Goal: Check status

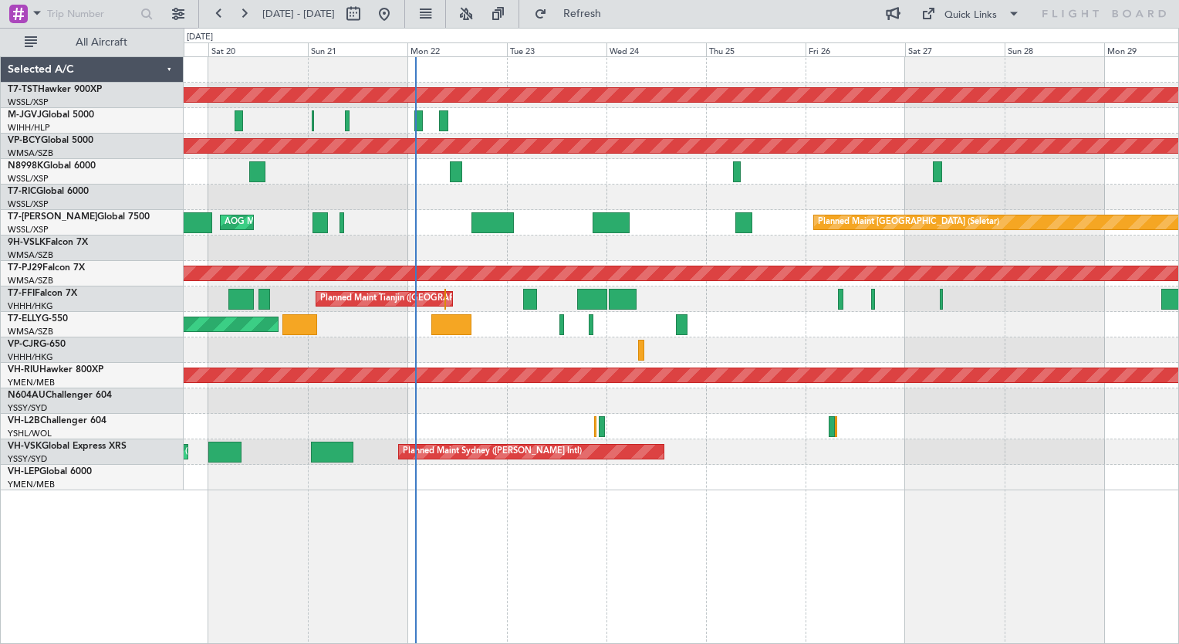
click at [543, 170] on div at bounding box center [681, 171] width 995 height 25
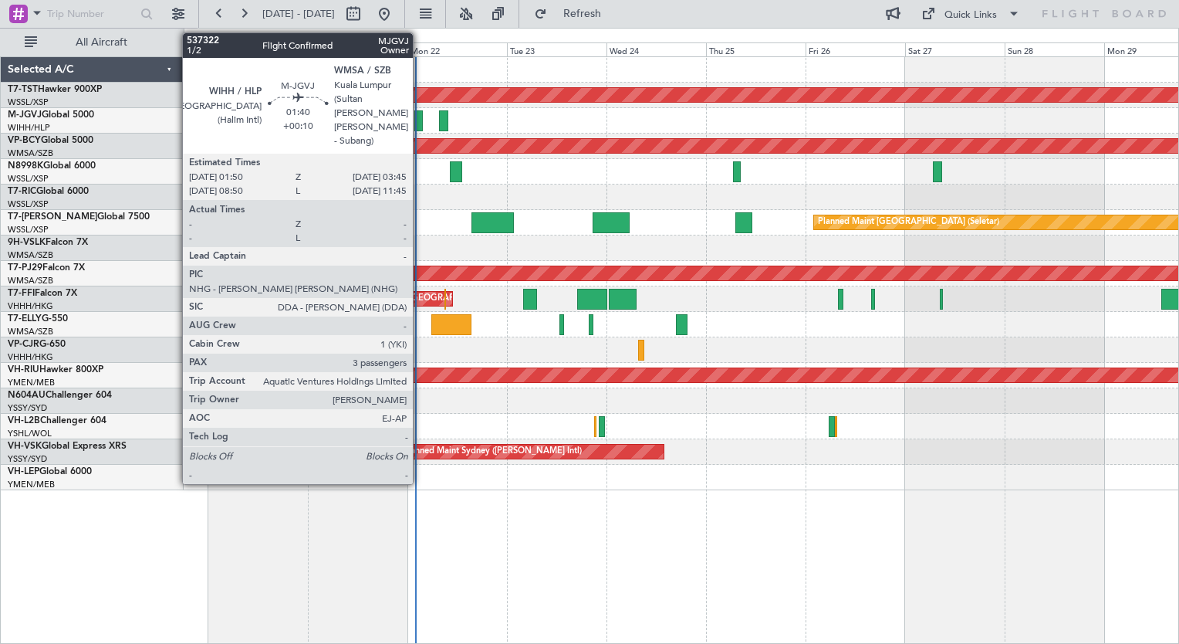
click at [420, 115] on div at bounding box center [418, 120] width 8 height 21
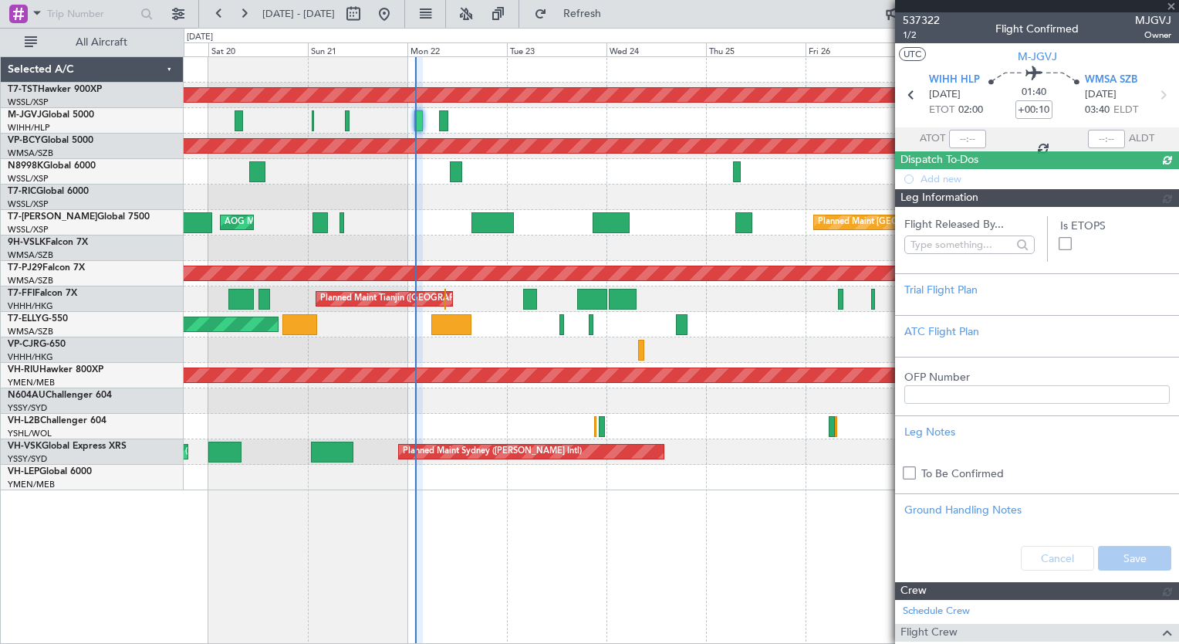
type input "[PERSON_NAME] (BTA)"
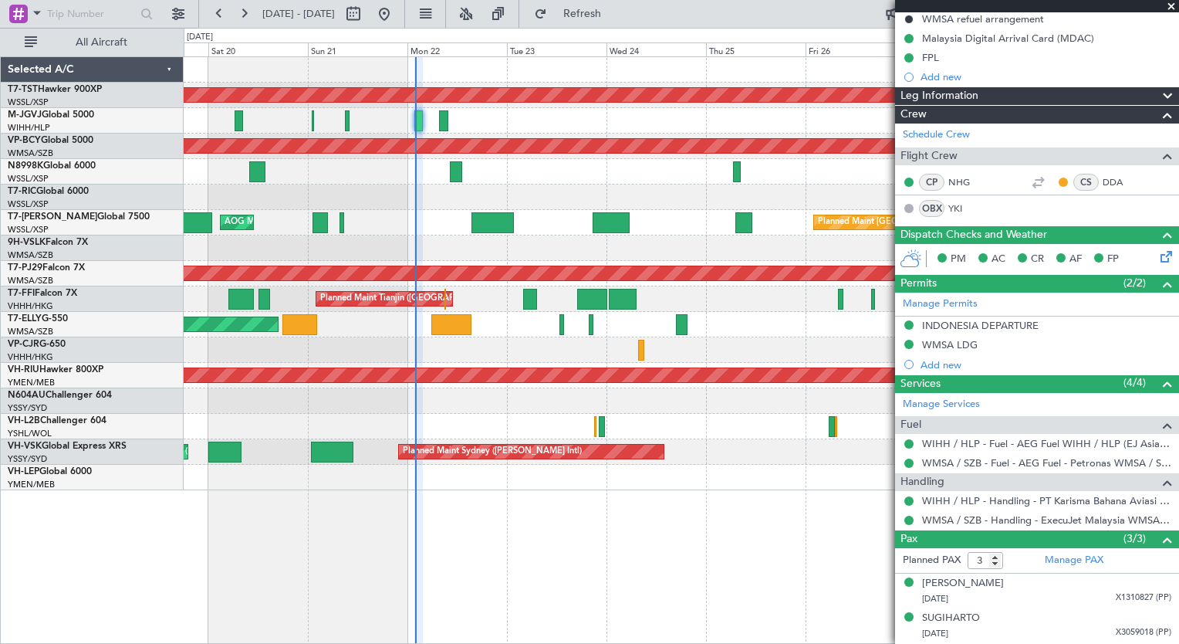
scroll to position [229, 0]
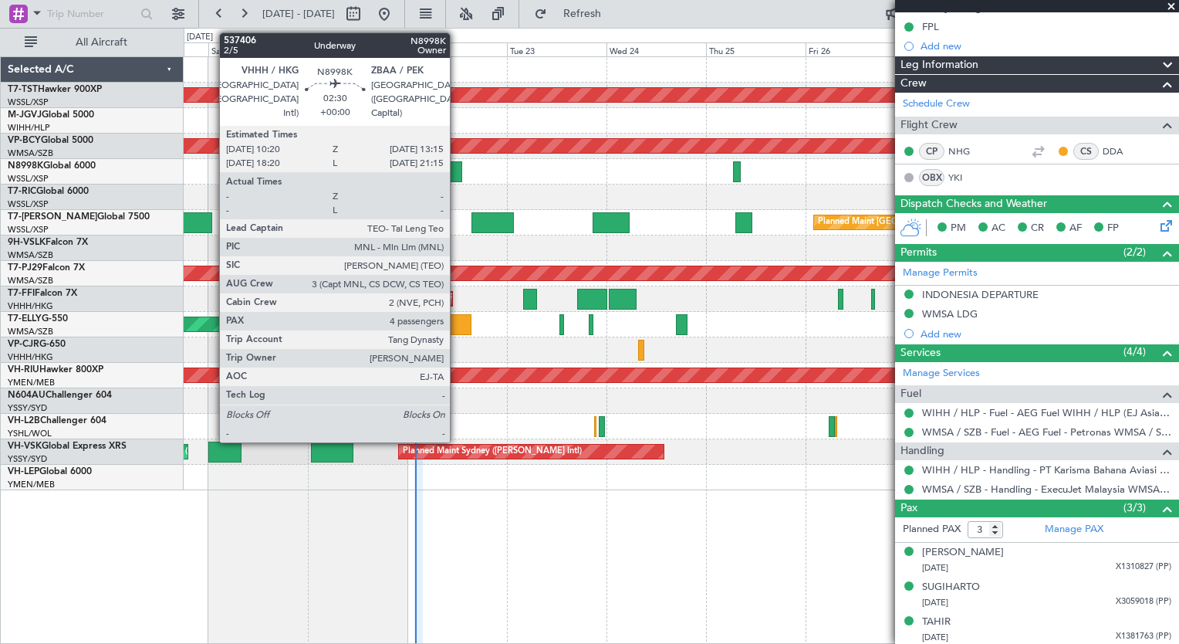
click at [457, 170] on div at bounding box center [456, 171] width 12 height 21
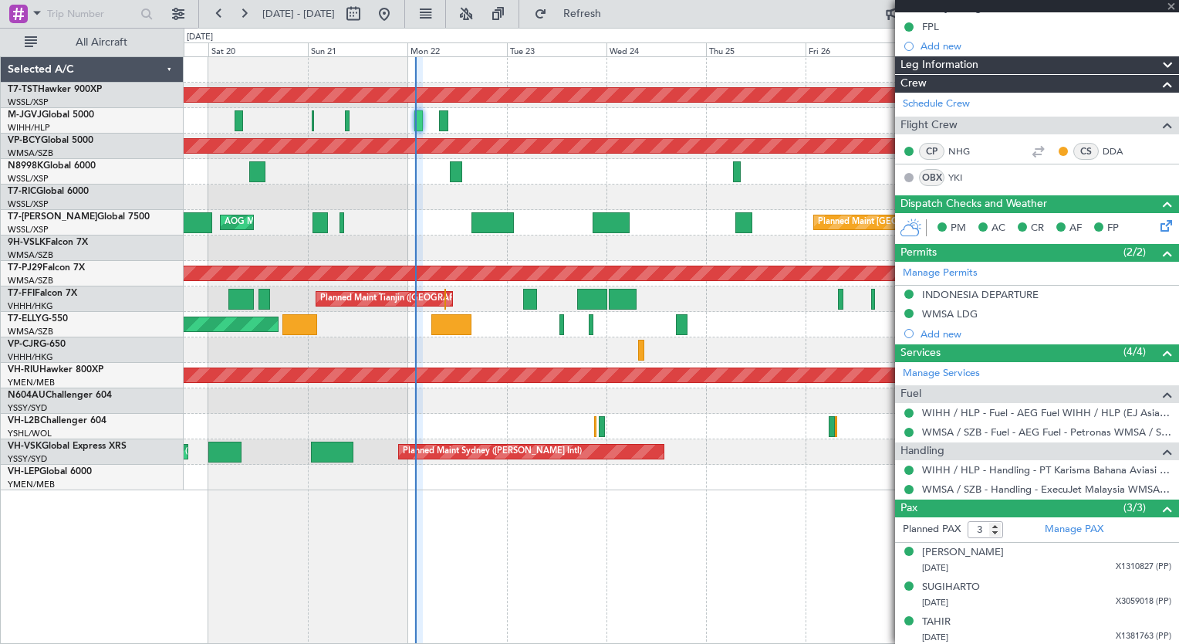
type input "4"
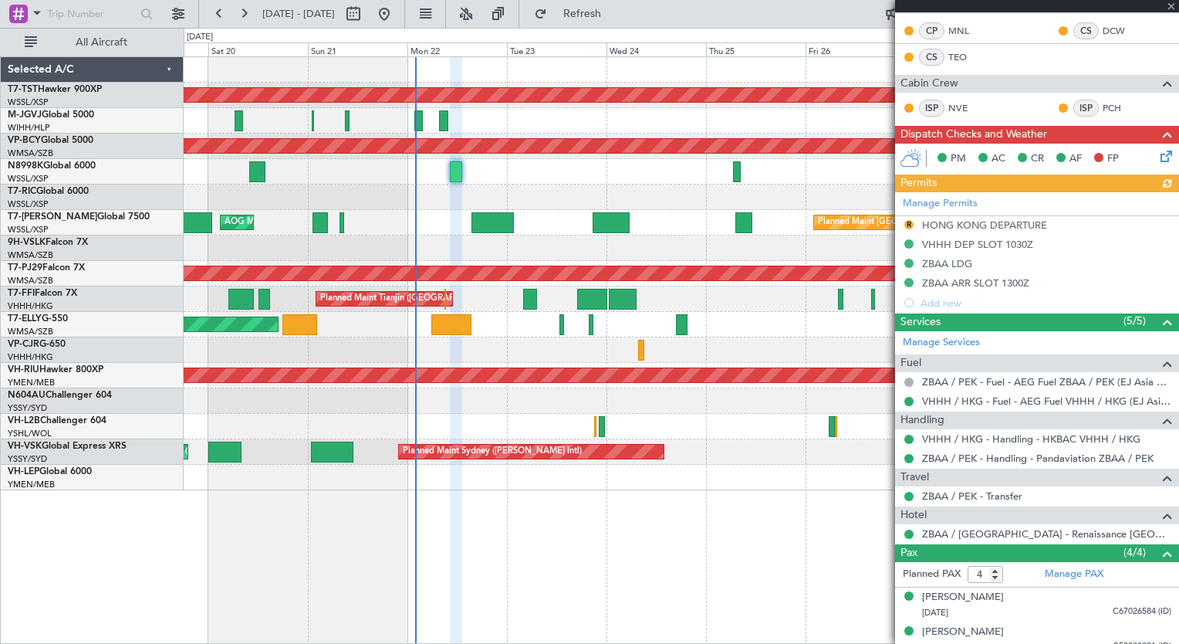
scroll to position [390, 0]
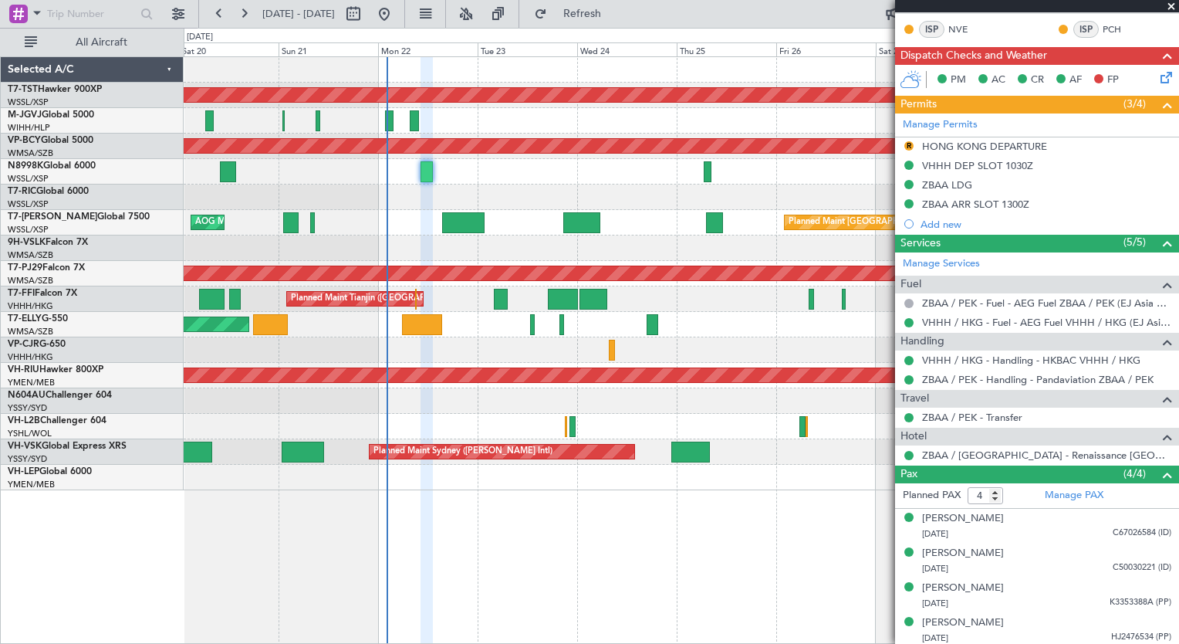
click at [285, 192] on div "Planned Maint [GEOGRAPHIC_DATA] (Seletar) Planned Maint [GEOGRAPHIC_DATA] (Sele…" at bounding box center [681, 273] width 995 height 433
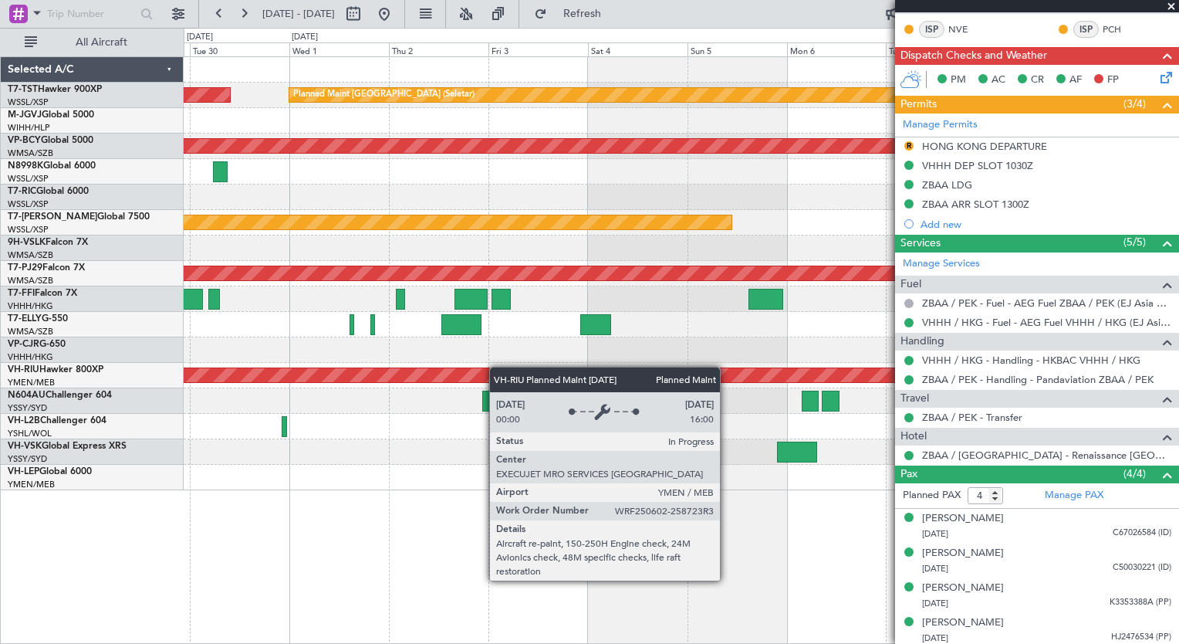
click at [377, 370] on div "Planned Maint [GEOGRAPHIC_DATA] (Seletar) Planned Maint [GEOGRAPHIC_DATA] (Sele…" at bounding box center [681, 273] width 995 height 433
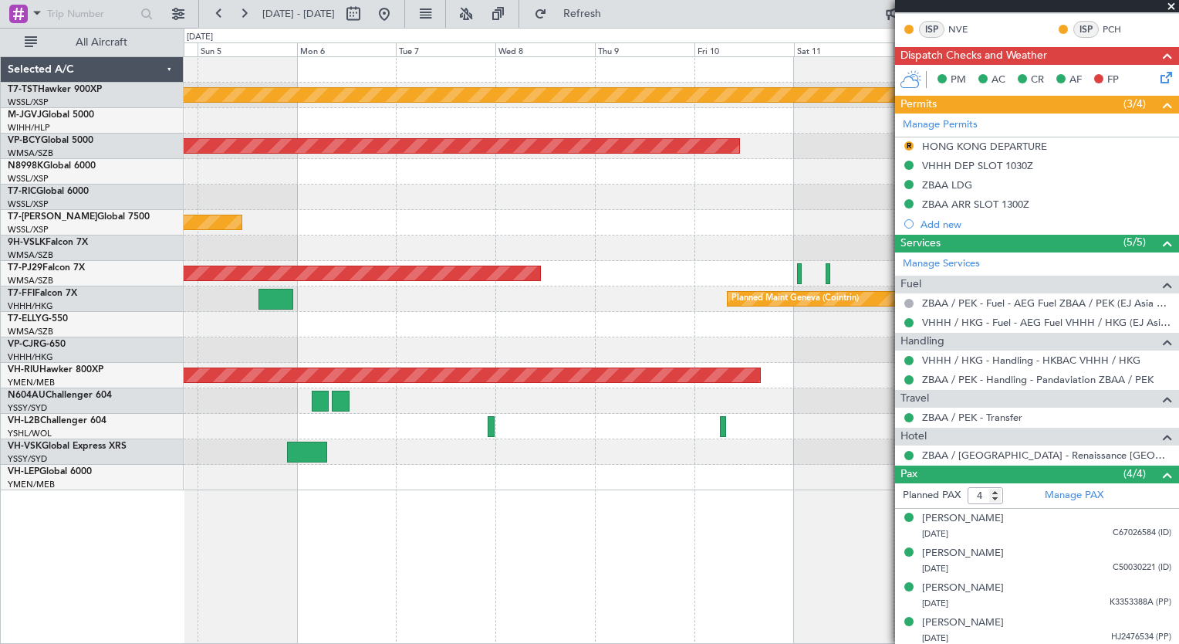
click at [278, 312] on div at bounding box center [681, 324] width 995 height 25
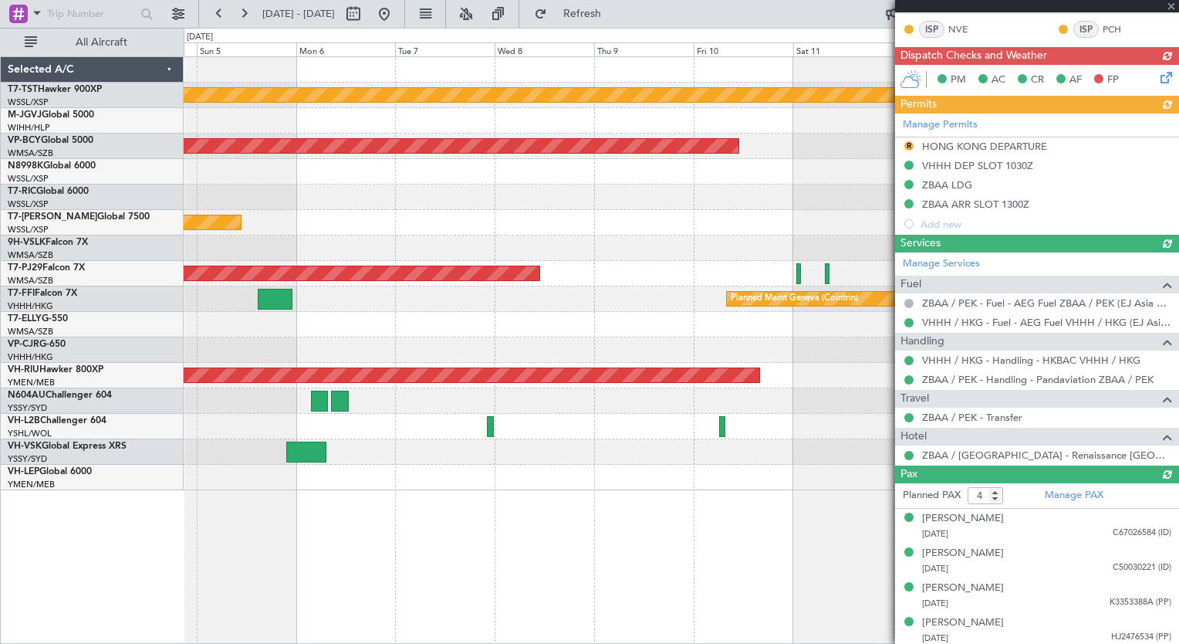
click at [397, 16] on button at bounding box center [384, 14] width 25 height 25
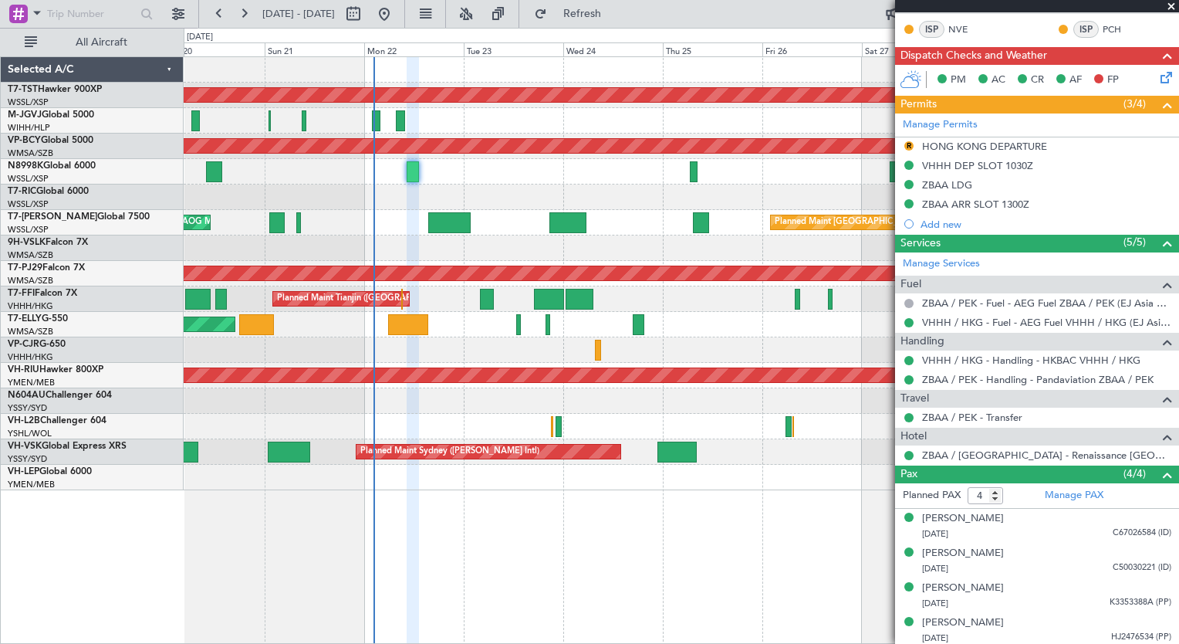
click at [319, 331] on div "Planned Maint [GEOGRAPHIC_DATA] (Seletar) Planned Maint [GEOGRAPHIC_DATA] (Sele…" at bounding box center [681, 273] width 995 height 433
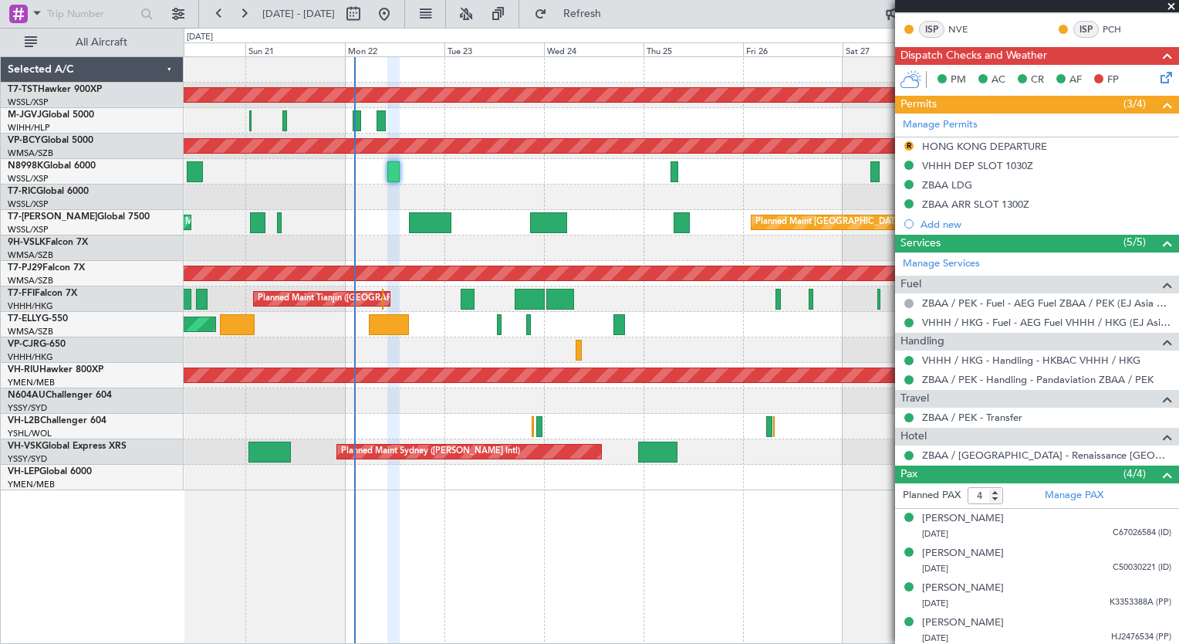
click at [761, 433] on div "Planned Maint [GEOGRAPHIC_DATA] (Seletar) Planned Maint [GEOGRAPHIC_DATA] (Sele…" at bounding box center [681, 273] width 995 height 433
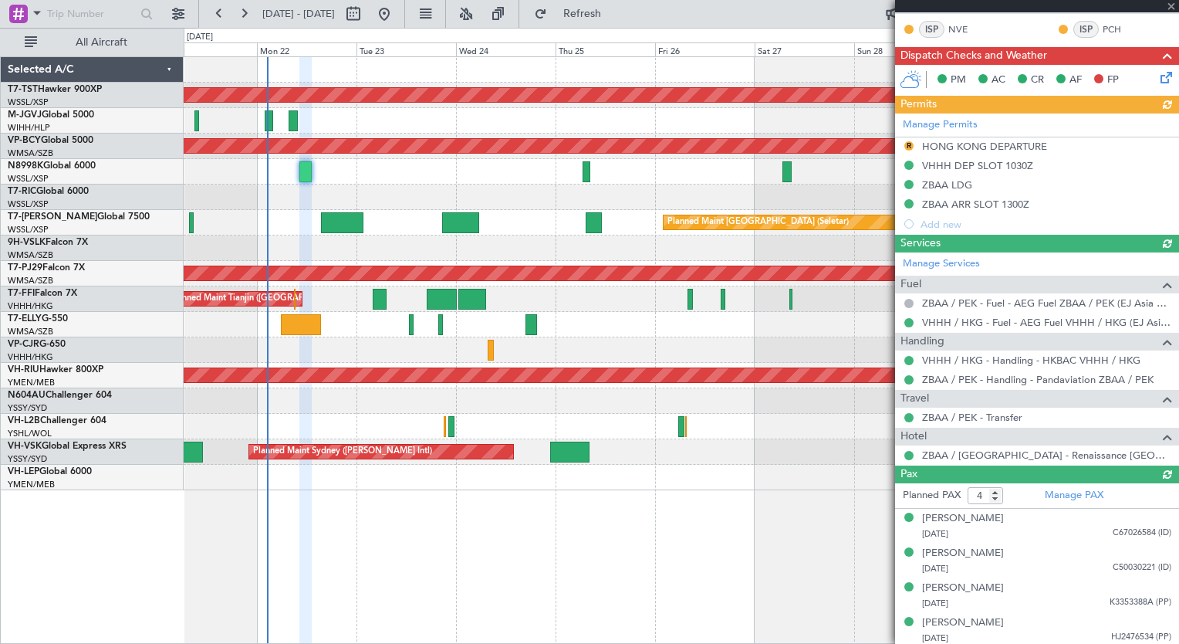
click at [482, 539] on div "Planned Maint [GEOGRAPHIC_DATA] (Seletar) Planned Maint [GEOGRAPHIC_DATA] (Sele…" at bounding box center [682, 349] width 996 height 587
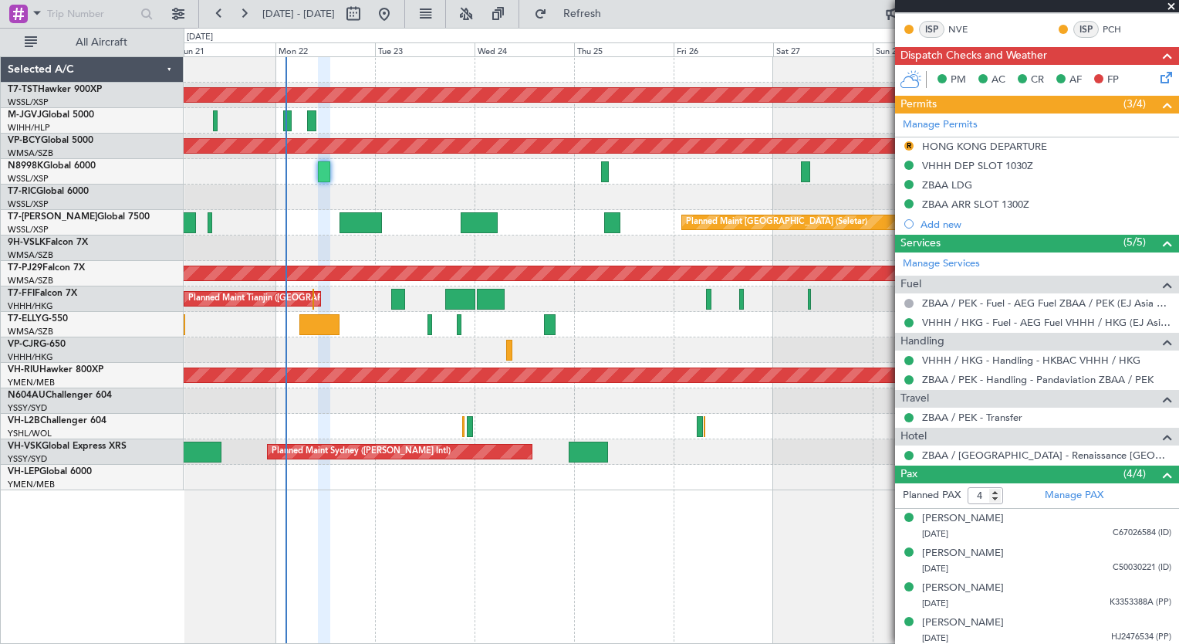
click at [464, 547] on div "Planned Maint [GEOGRAPHIC_DATA] (Seletar) Planned Maint [GEOGRAPHIC_DATA] (Sele…" at bounding box center [682, 349] width 996 height 587
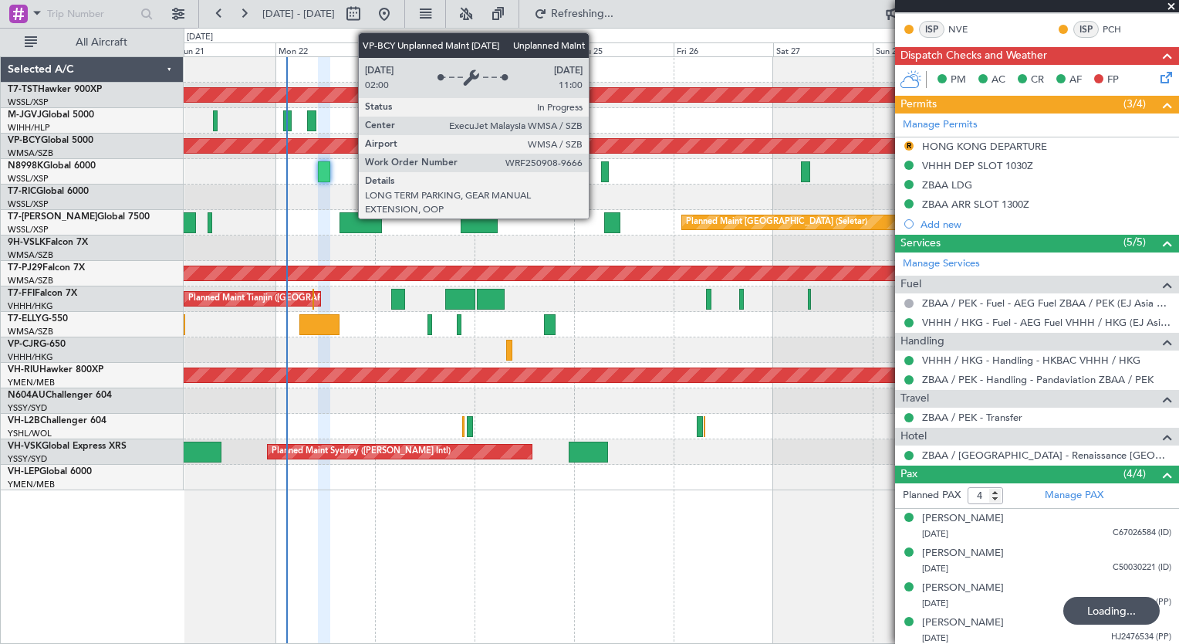
click at [596, 139] on div "Unplanned Maint [GEOGRAPHIC_DATA] (Sultan [PERSON_NAME] [PERSON_NAME] - Subang)" at bounding box center [651, 146] width 2922 height 14
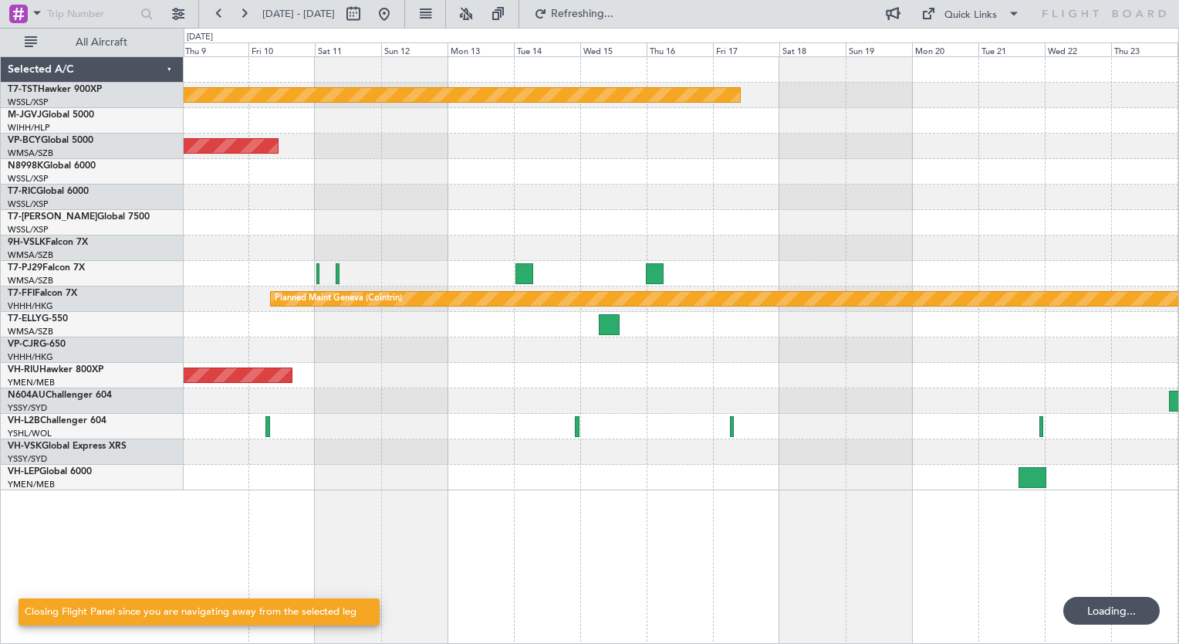
scroll to position [0, 0]
